Goal: Information Seeking & Learning: Learn about a topic

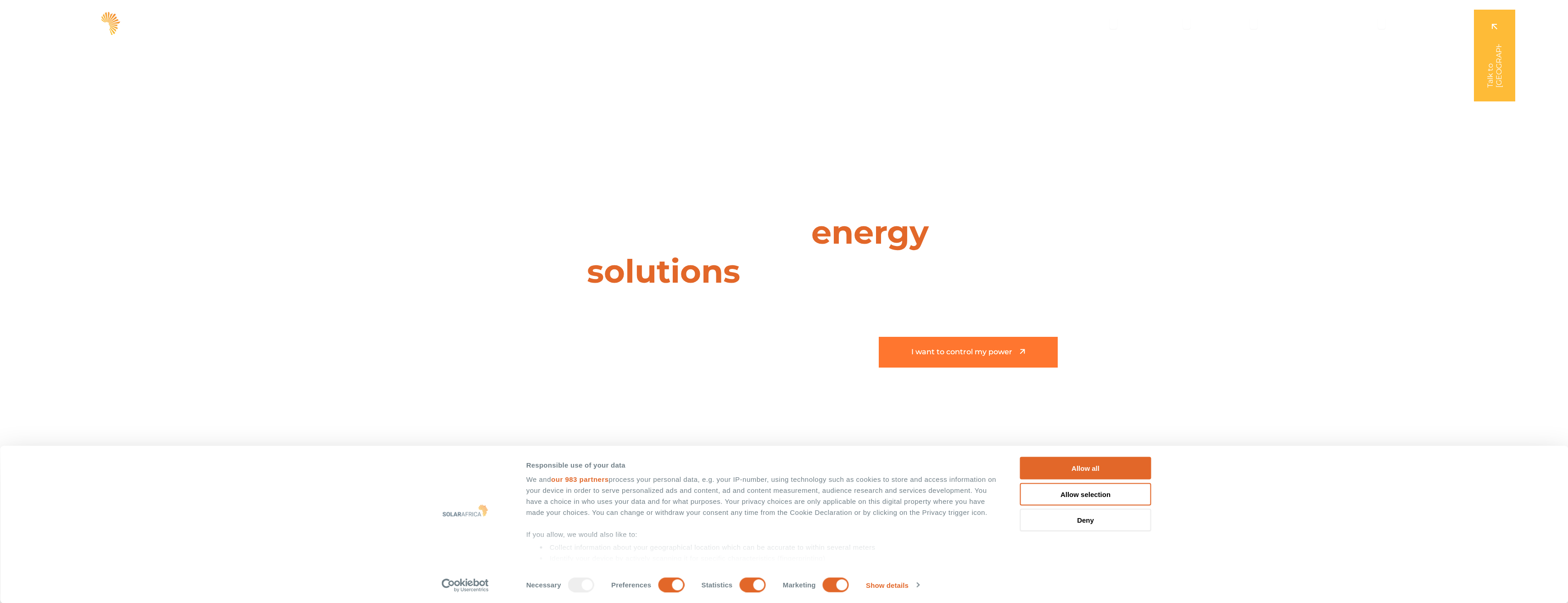
click at [957, 349] on span "I want to control my power" at bounding box center [962, 352] width 101 height 8
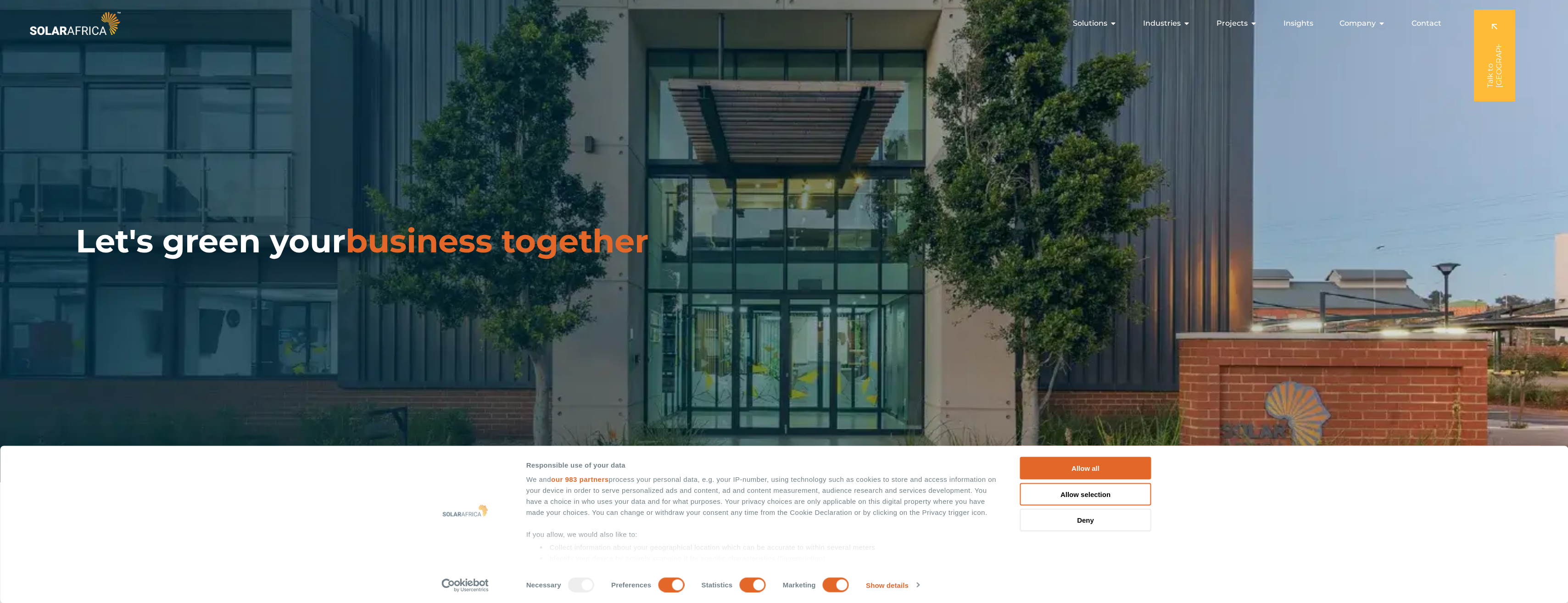
click at [1095, 470] on button "Allow all" at bounding box center [1086, 468] width 131 height 23
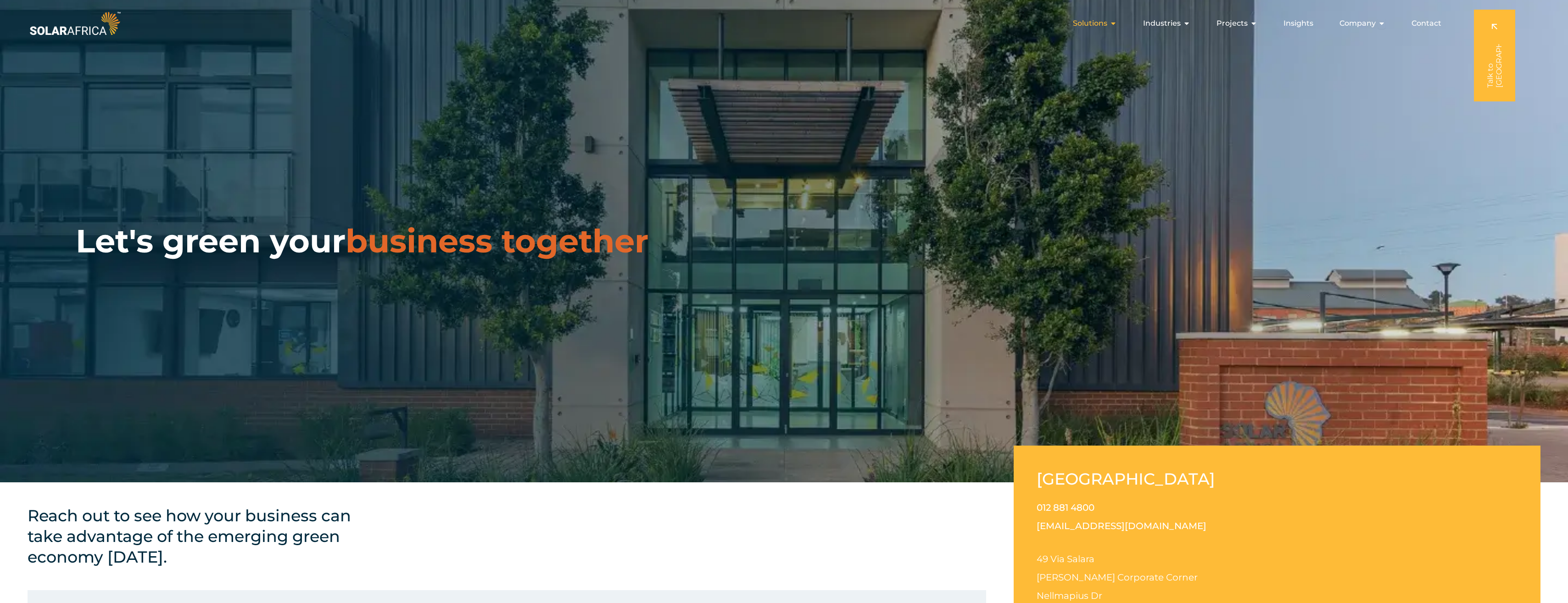
click at [1096, 18] on div "Solutions Close Solutions Open Solutions" at bounding box center [1095, 23] width 58 height 18
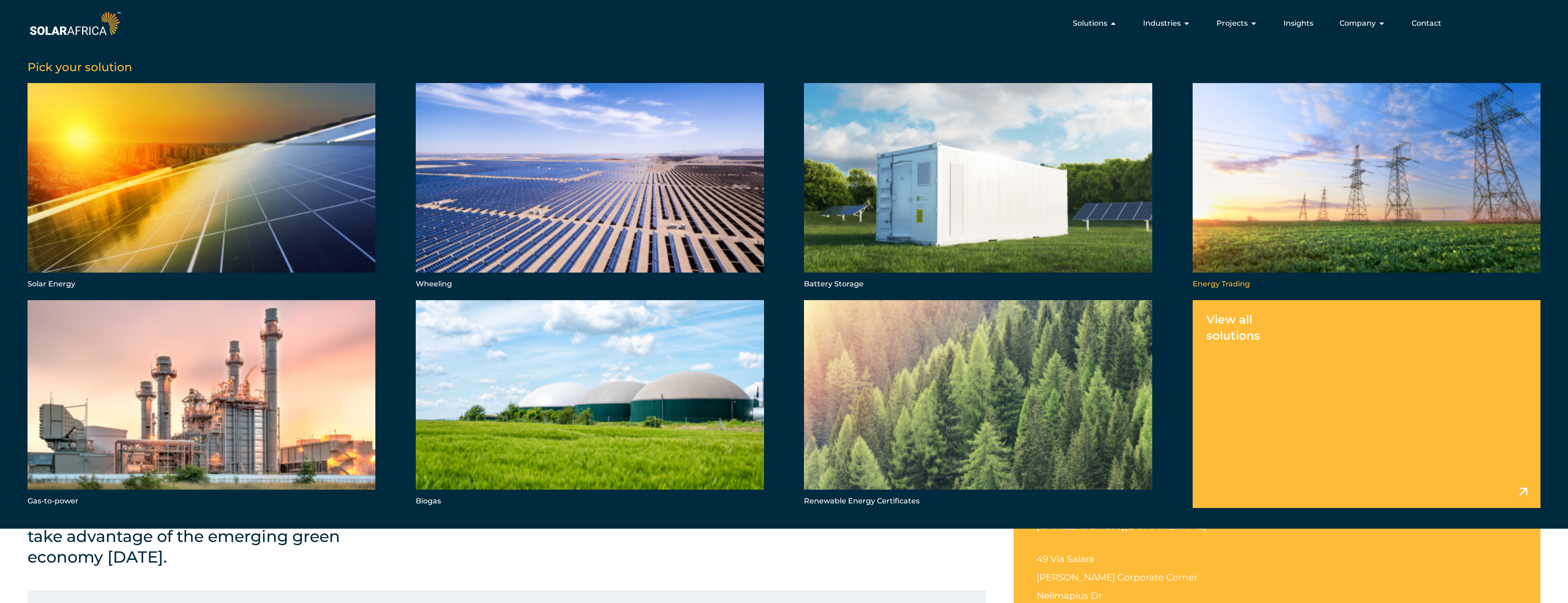
click at [1386, 144] on link "Menu" at bounding box center [1366, 187] width 348 height 208
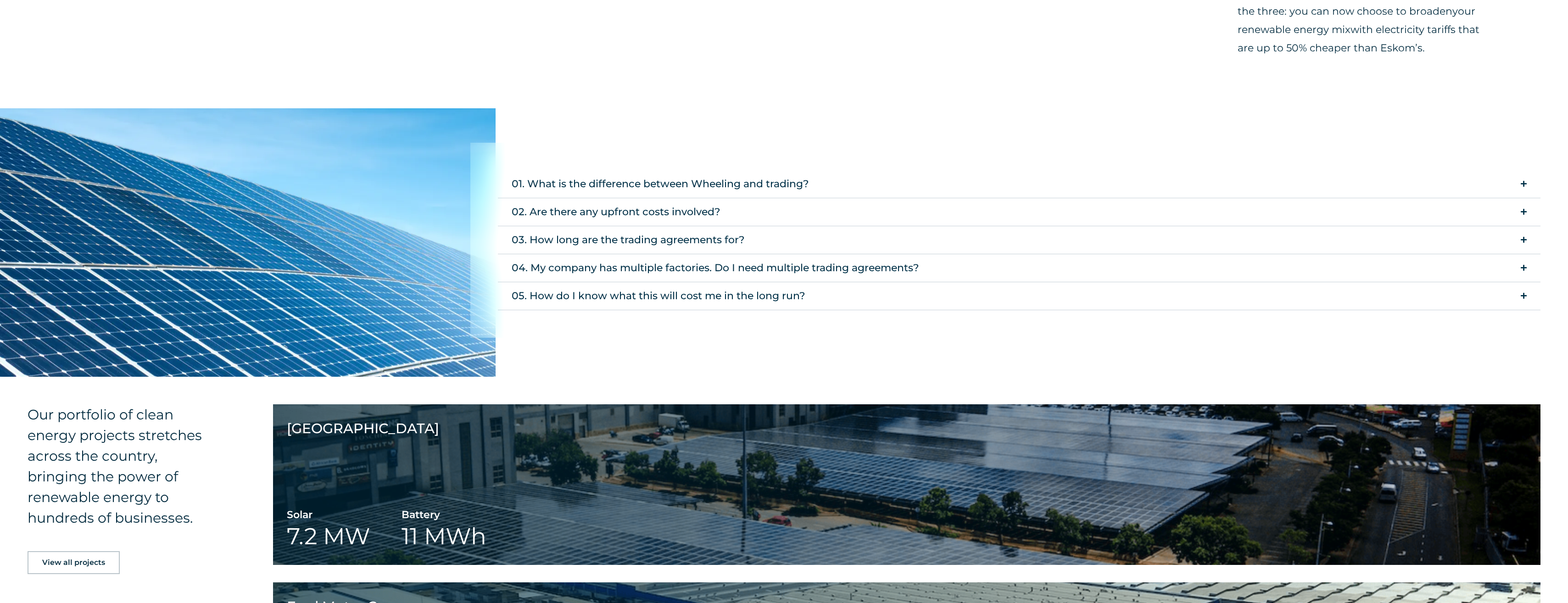
scroll to position [1055, 0]
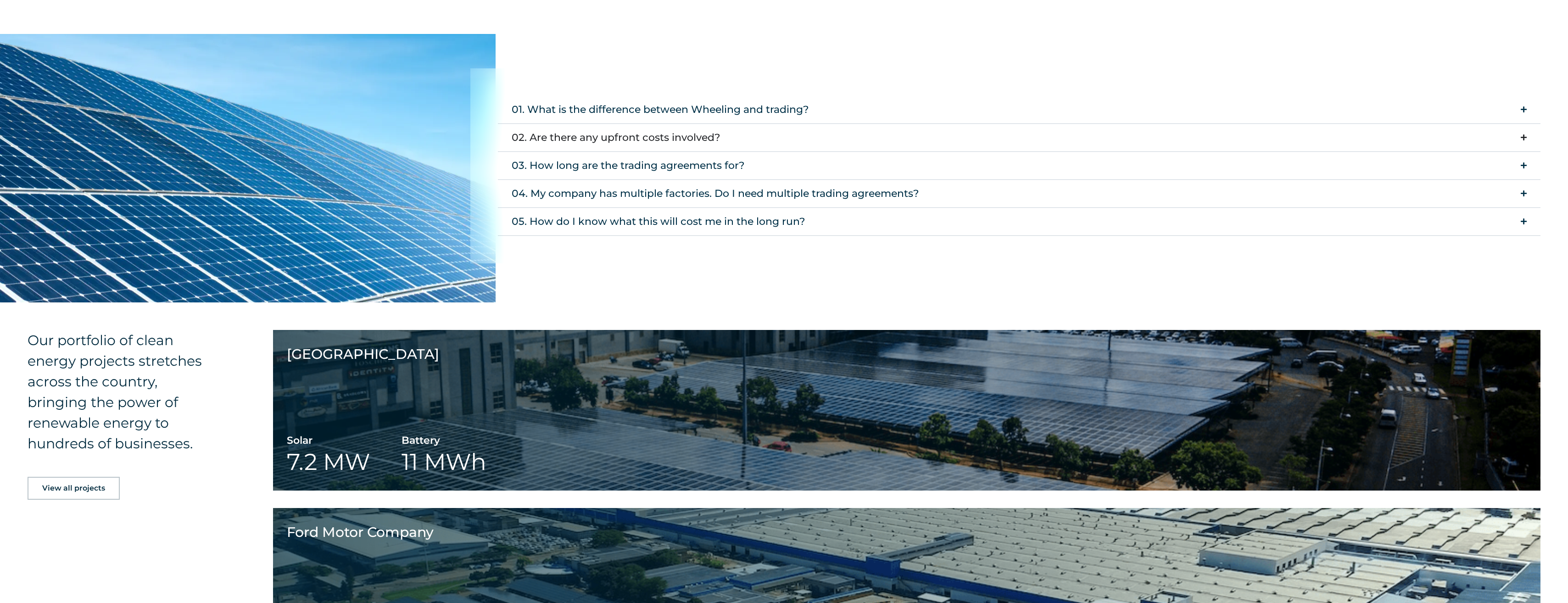
click at [702, 142] on div "02. Are there any upfront costs involved?" at bounding box center [616, 138] width 209 height 18
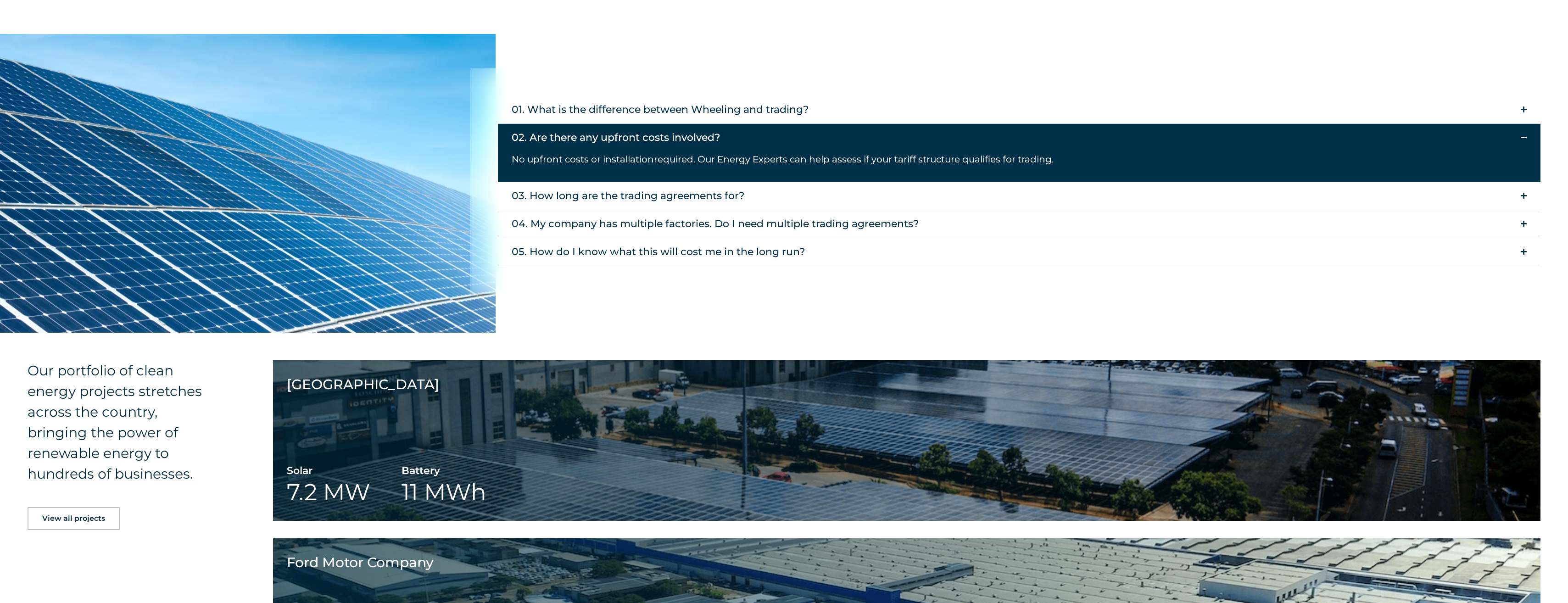
click at [732, 130] on summary "02. Are there any upfront costs involved?" at bounding box center [1019, 138] width 1043 height 27
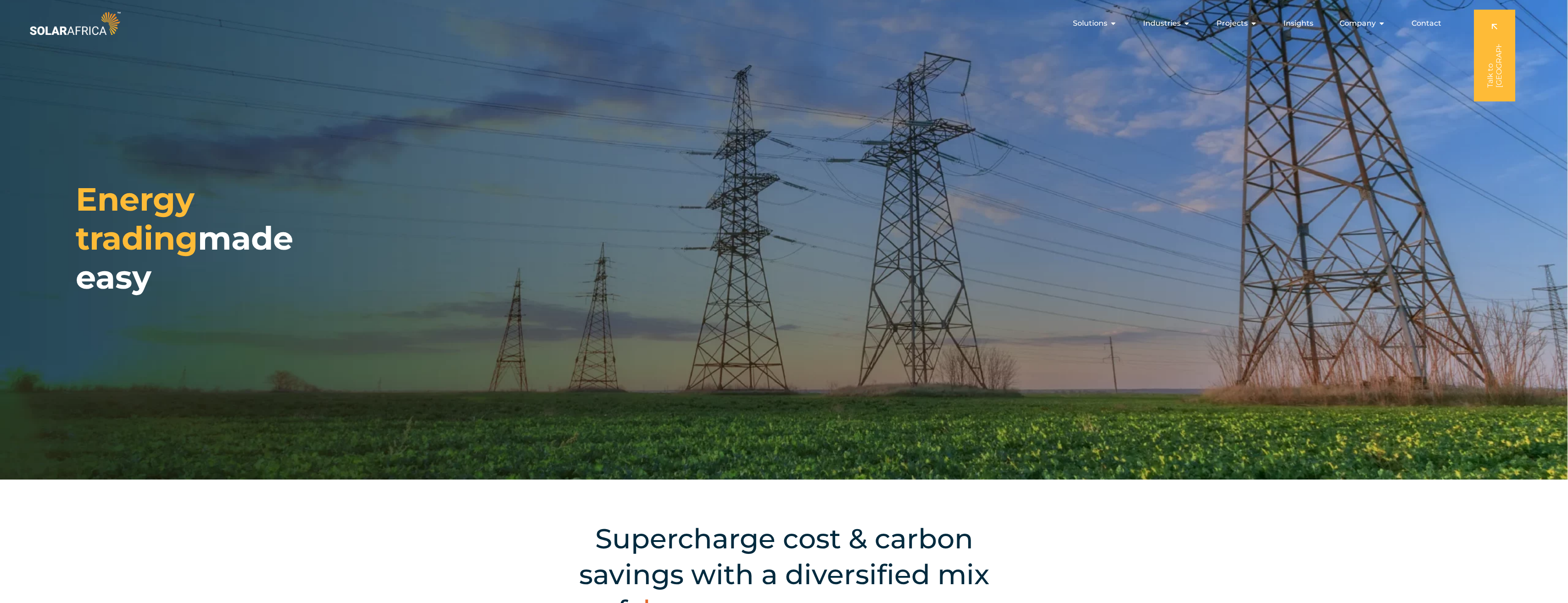
scroll to position [0, 0]
